Goal: Entertainment & Leisure: Browse casually

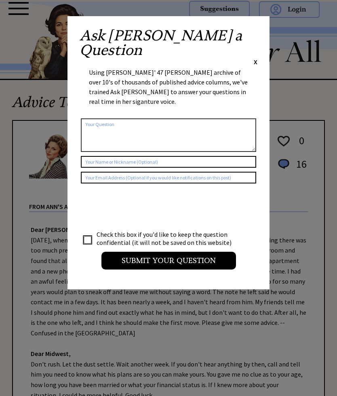
click at [263, 37] on div "Ask Ann a Question X Using Ann Landers' 47 vear archive of over 10's of thousan…" at bounding box center [169, 152] width 202 height 273
click at [256, 58] on span "X" at bounding box center [256, 62] width 4 height 8
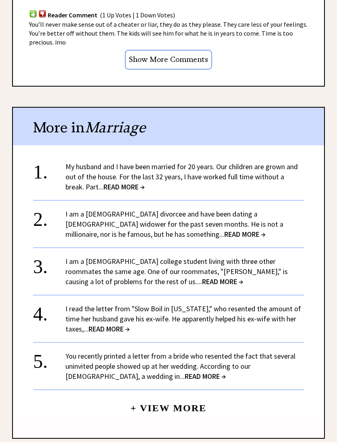
scroll to position [769, 0]
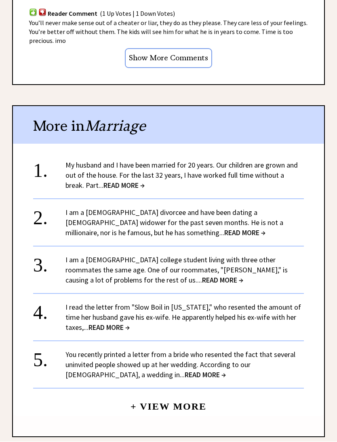
click at [251, 219] on link "I am a 24-year-old divorcee and have been dating a 63-year-old widower for the …" at bounding box center [175, 223] width 218 height 30
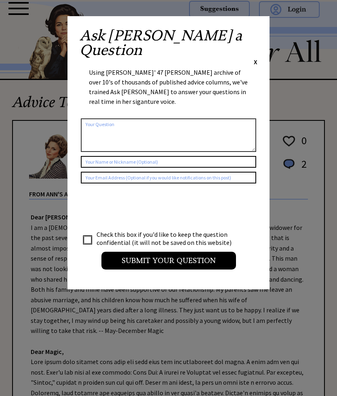
click at [257, 58] on span "X" at bounding box center [256, 62] width 4 height 8
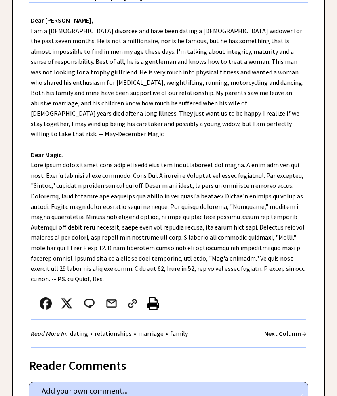
scroll to position [197, 0]
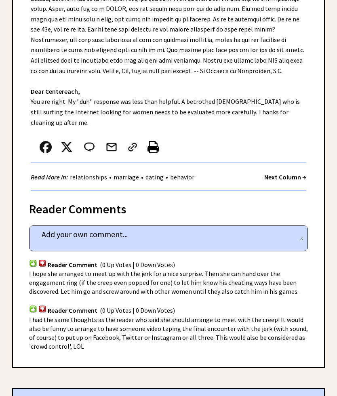
scroll to position [252, 0]
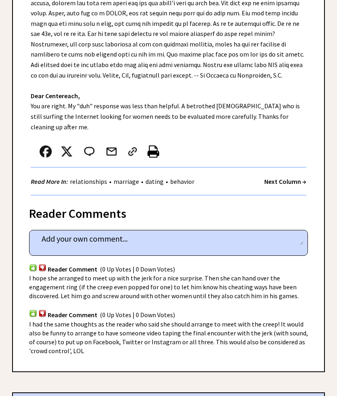
click at [292, 178] on strong "Next Column →" at bounding box center [286, 182] width 42 height 8
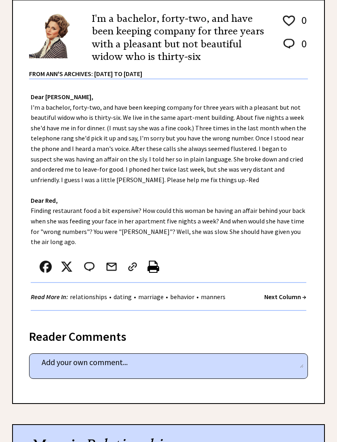
scroll to position [125, 0]
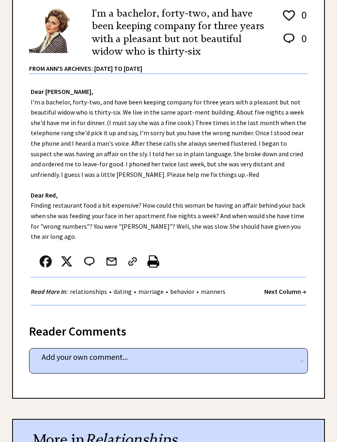
click at [287, 288] on strong "Next Column →" at bounding box center [286, 292] width 42 height 8
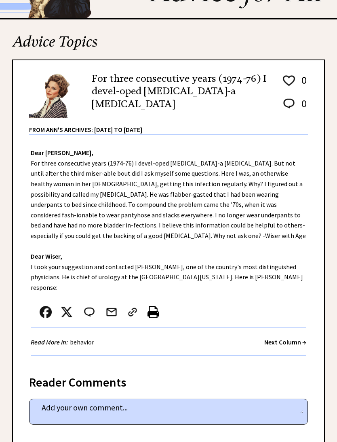
scroll to position [79, 0]
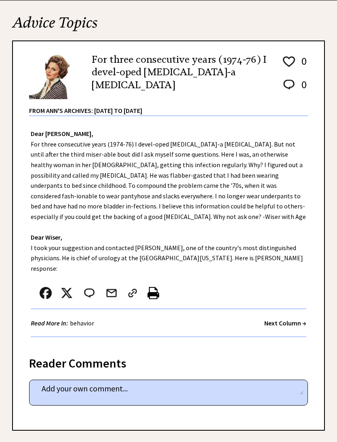
click at [284, 319] on strong "Next Column →" at bounding box center [286, 323] width 42 height 8
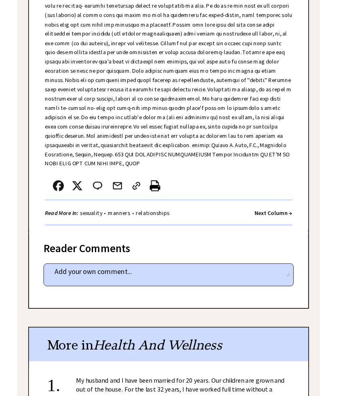
scroll to position [889, 0]
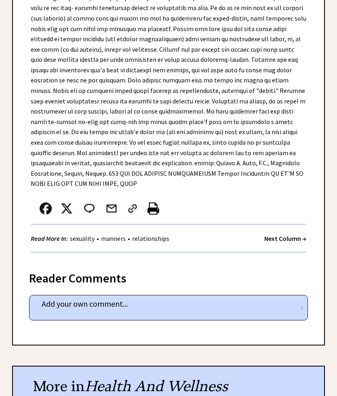
click at [290, 235] on strong "Next Column →" at bounding box center [286, 239] width 42 height 8
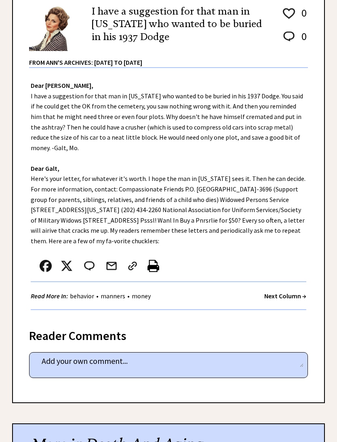
scroll to position [148, 0]
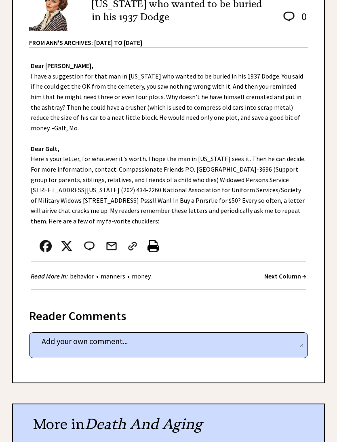
click at [287, 277] on strong "Next Column →" at bounding box center [286, 276] width 42 height 8
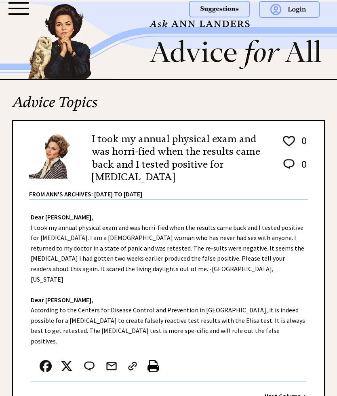
click at [284, 392] on strong "Next Column →" at bounding box center [286, 396] width 42 height 8
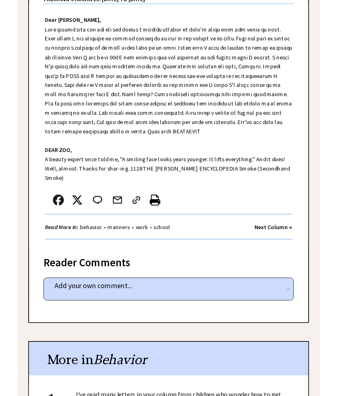
scroll to position [187, 0]
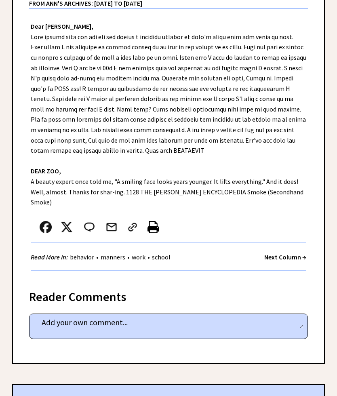
click at [287, 253] on strong "Next Column →" at bounding box center [286, 257] width 42 height 8
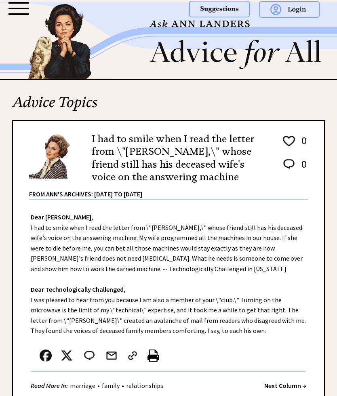
click at [290, 384] on strong "Next Column →" at bounding box center [286, 386] width 42 height 8
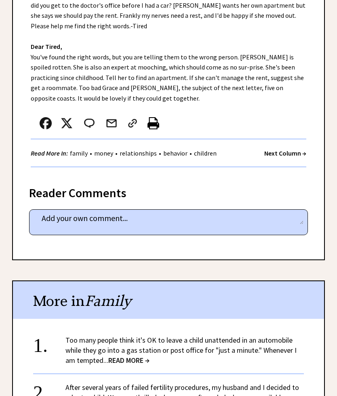
scroll to position [263, 0]
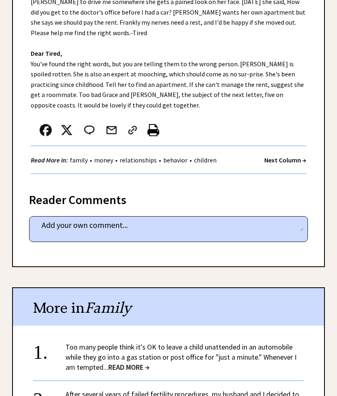
click at [292, 156] on strong "Next Column →" at bounding box center [286, 160] width 42 height 8
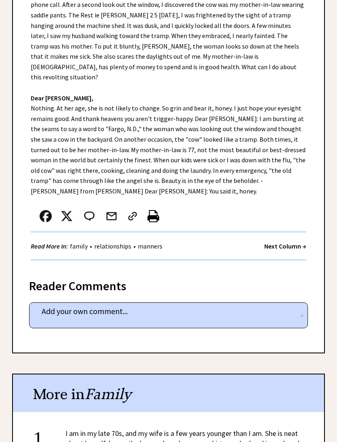
scroll to position [261, 0]
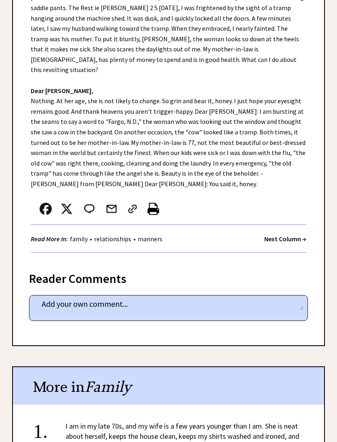
click at [285, 235] on strong "Next Column →" at bounding box center [286, 239] width 42 height 8
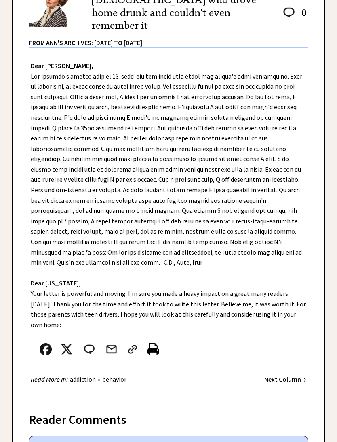
scroll to position [164, 0]
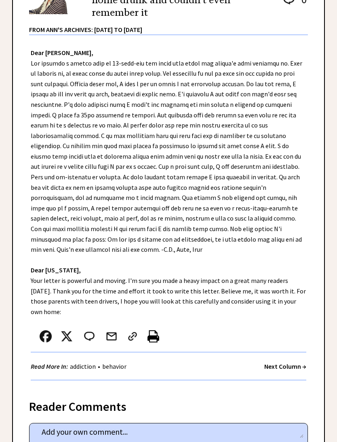
click at [284, 362] on strong "Next Column →" at bounding box center [286, 366] width 42 height 8
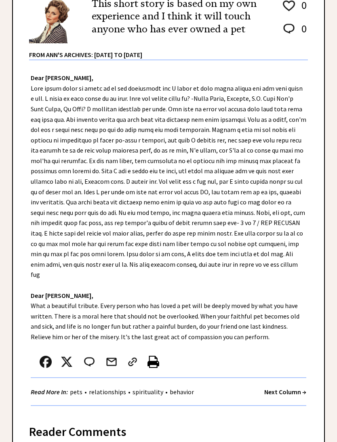
scroll to position [136, 0]
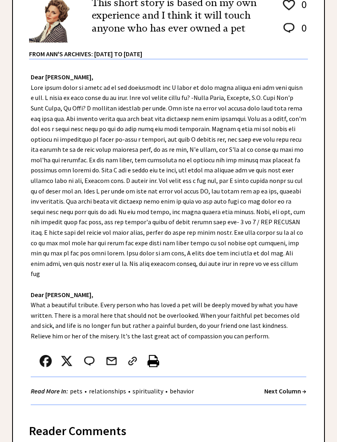
click at [290, 387] on strong "Next Column →" at bounding box center [286, 391] width 42 height 8
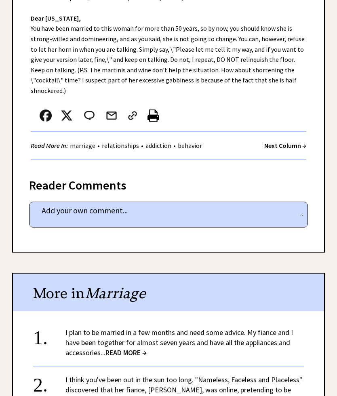
scroll to position [329, 0]
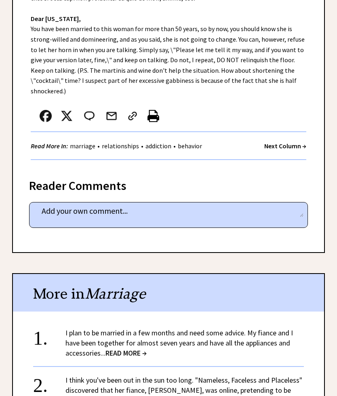
click at [289, 142] on strong "Next Column →" at bounding box center [286, 146] width 42 height 8
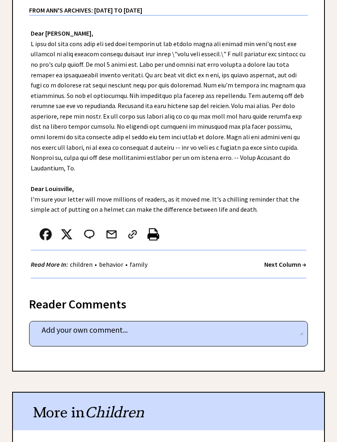
scroll to position [197, 0]
click at [287, 260] on strong "Next Column →" at bounding box center [286, 264] width 42 height 8
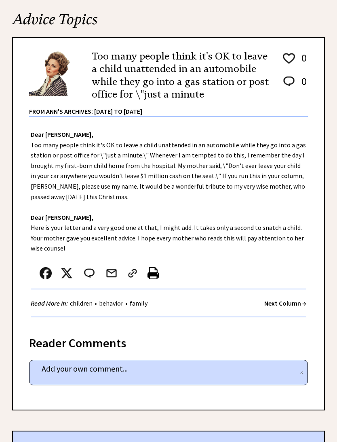
scroll to position [85, 0]
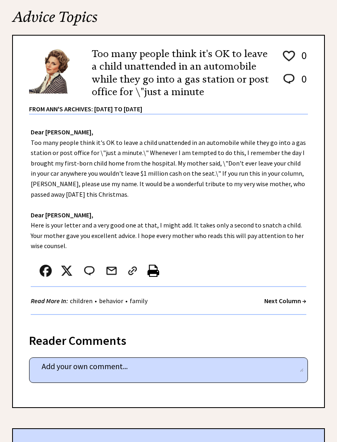
click at [282, 298] on strong "Next Column →" at bounding box center [286, 301] width 42 height 8
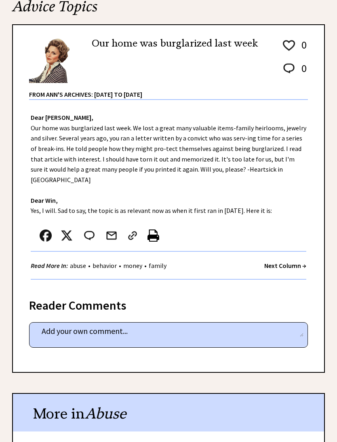
scroll to position [96, 0]
click at [291, 261] on strong "Next Column →" at bounding box center [286, 265] width 42 height 8
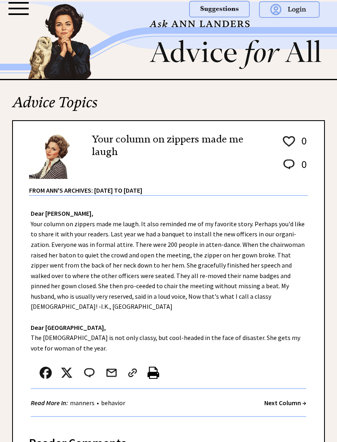
click at [290, 396] on strong "Next Column →" at bounding box center [286, 402] width 42 height 8
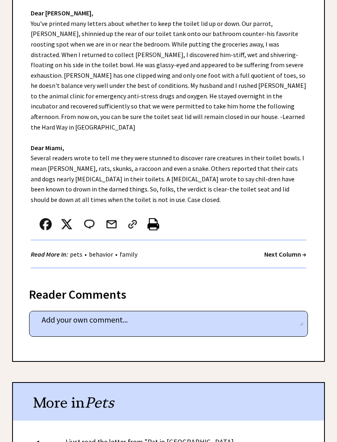
scroll to position [201, 0]
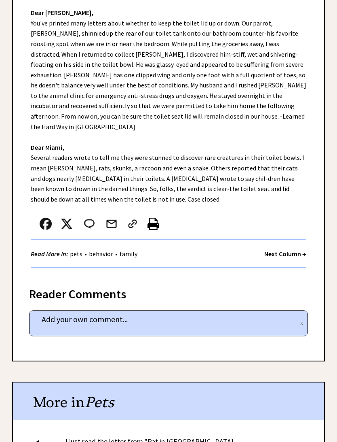
click at [284, 250] on strong "Next Column →" at bounding box center [286, 254] width 42 height 8
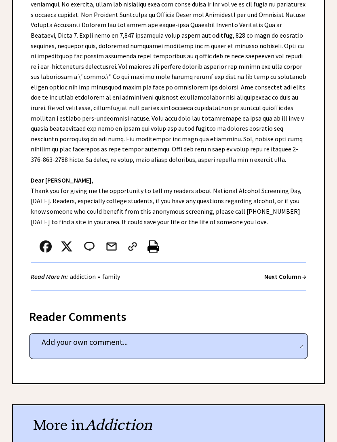
scroll to position [246, 0]
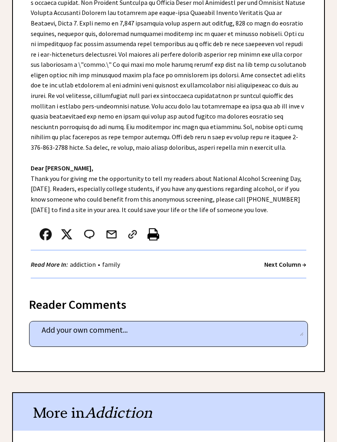
click at [281, 260] on strong "Next Column →" at bounding box center [286, 264] width 42 height 8
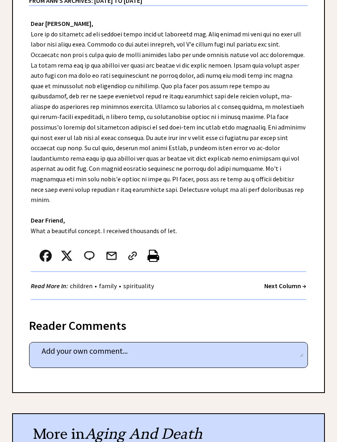
scroll to position [191, 0]
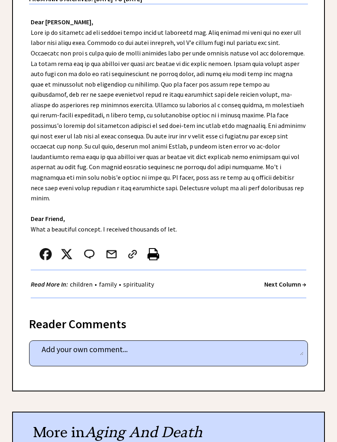
click at [285, 280] on strong "Next Column →" at bounding box center [286, 284] width 42 height 8
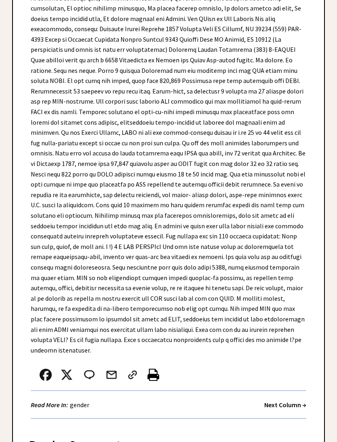
scroll to position [990, 0]
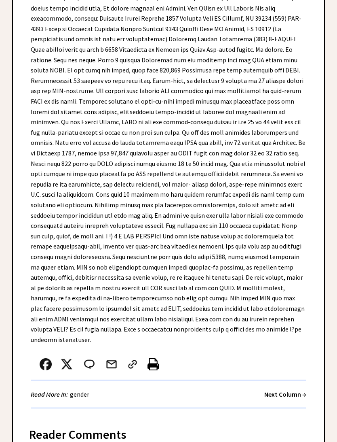
click at [284, 390] on strong "Next Column →" at bounding box center [286, 394] width 42 height 8
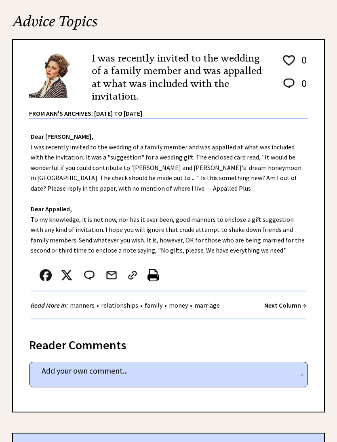
scroll to position [85, 0]
